Goal: Transaction & Acquisition: Book appointment/travel/reservation

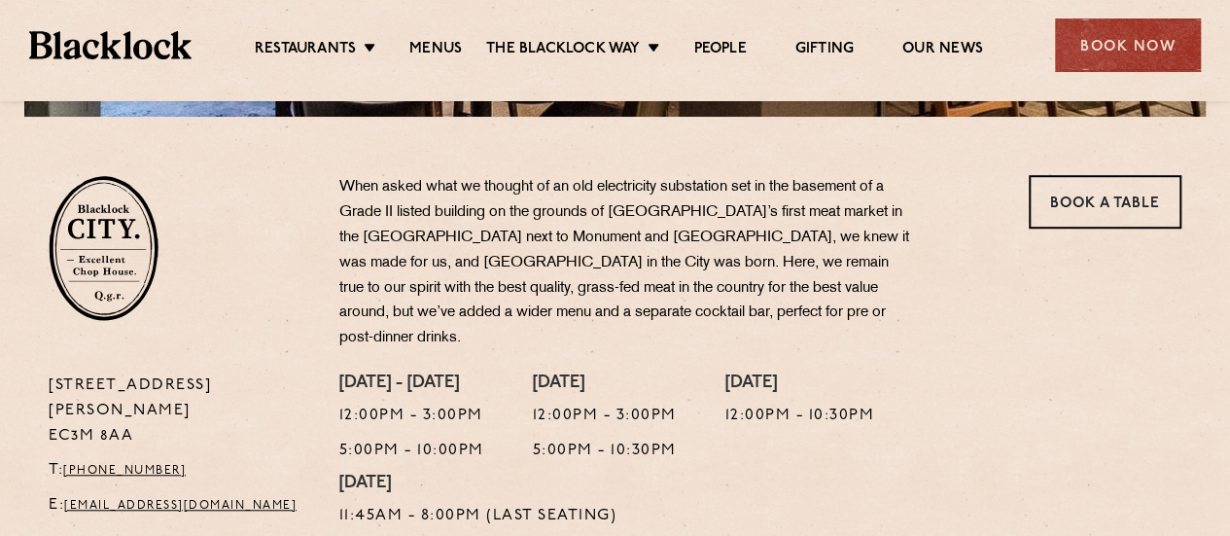
scroll to position [292, 0]
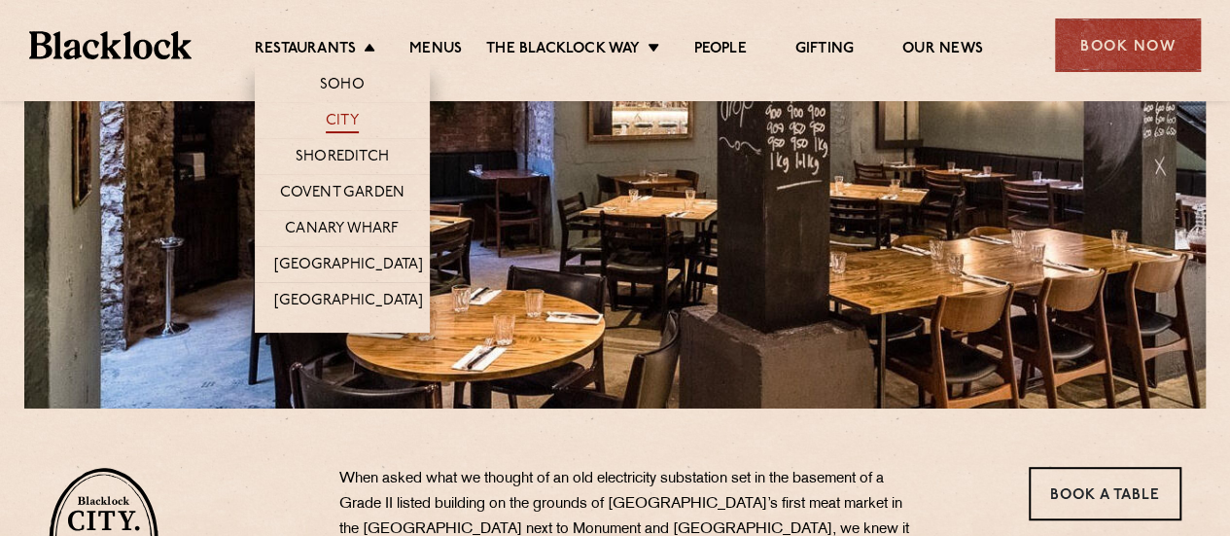
click at [342, 120] on link "City" at bounding box center [342, 122] width 33 height 21
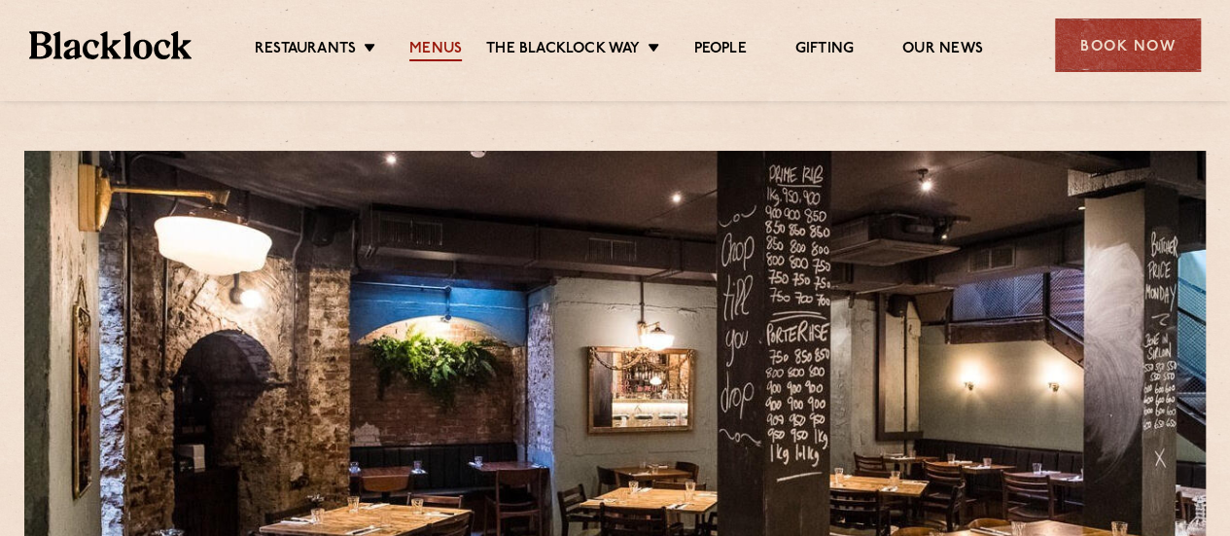
click at [435, 44] on link "Menus" at bounding box center [435, 50] width 52 height 21
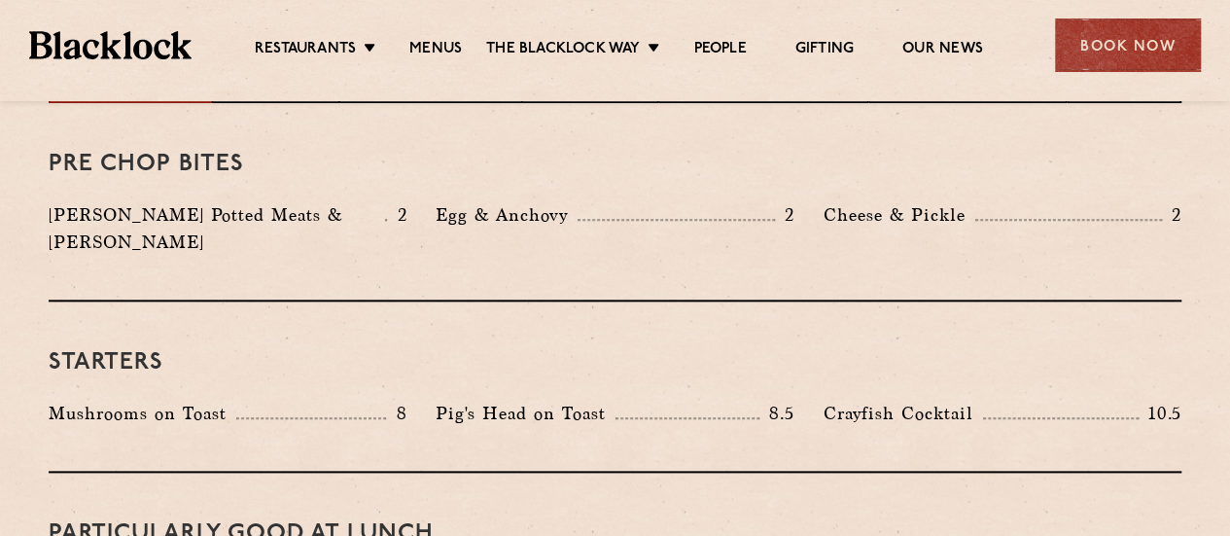
scroll to position [292, 0]
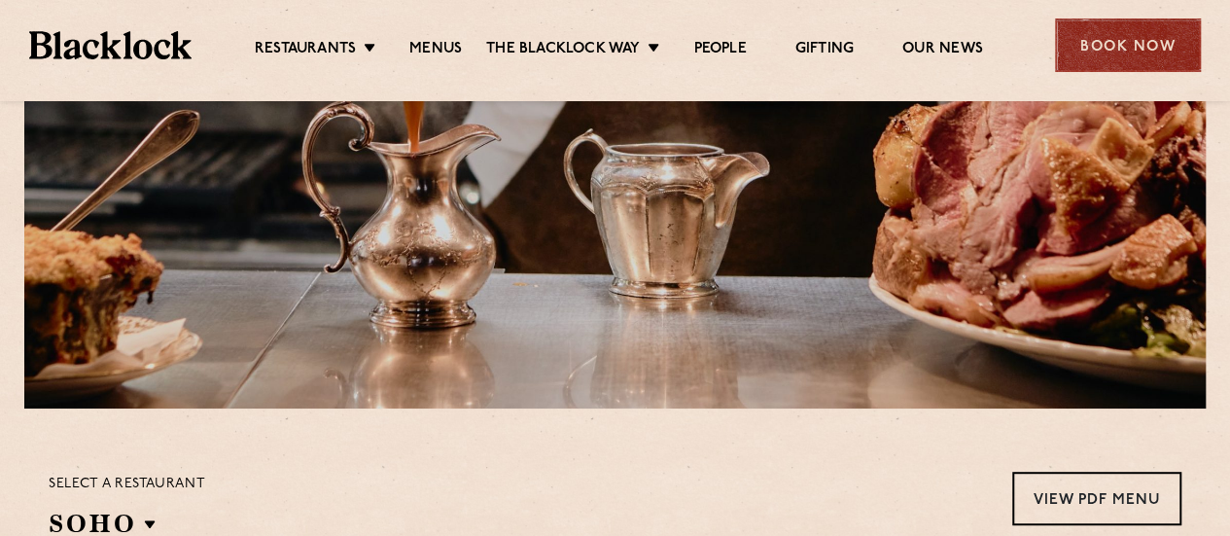
click at [1106, 41] on div "Book Now" at bounding box center [1128, 44] width 146 height 53
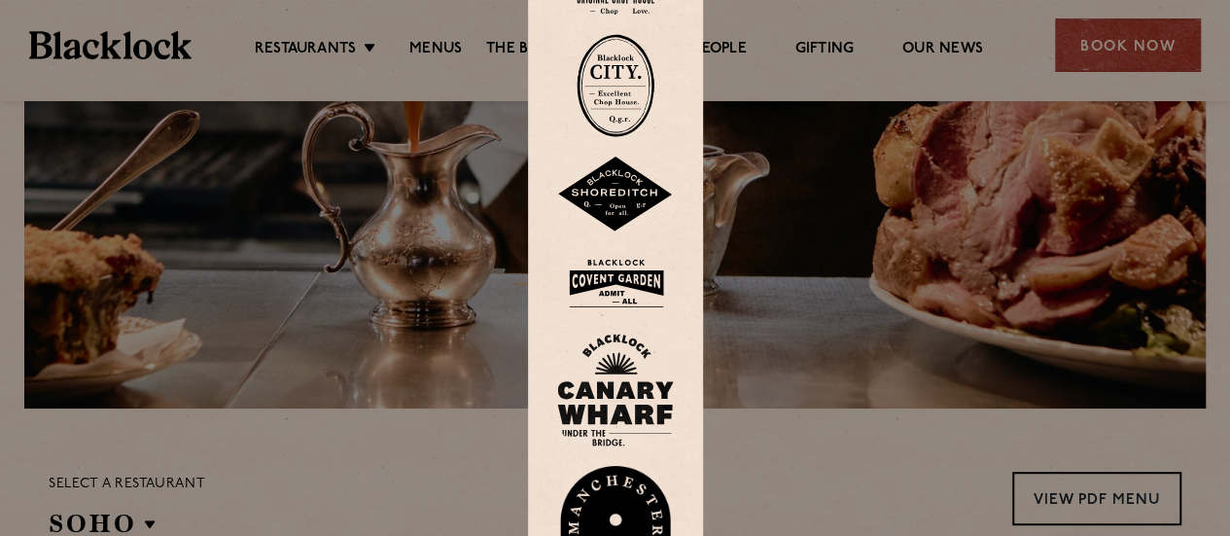
click at [612, 79] on img at bounding box center [615, 85] width 78 height 103
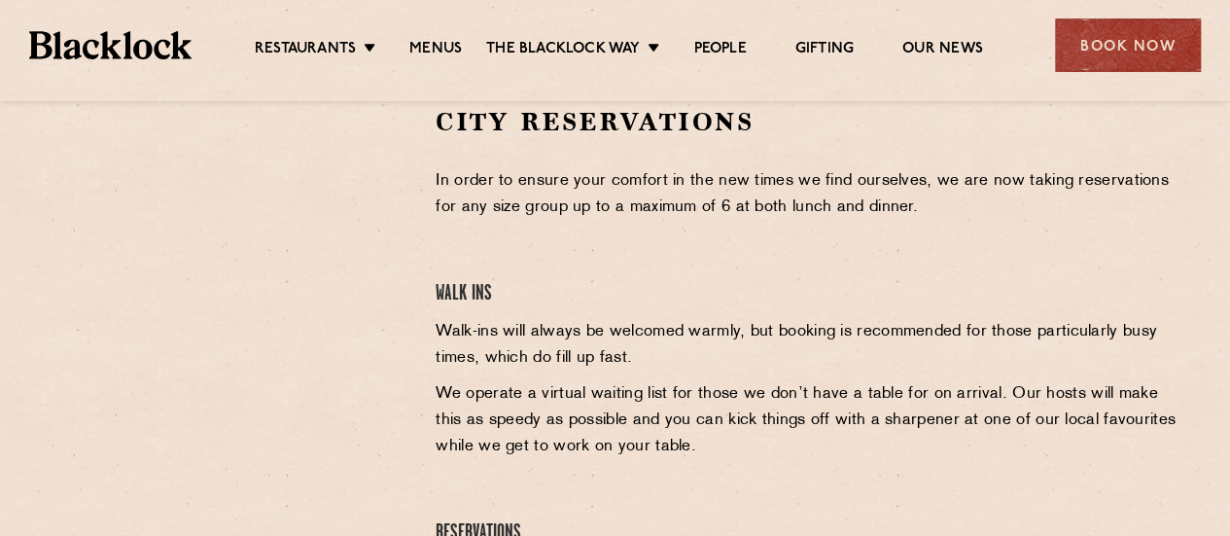
scroll to position [486, 0]
